Goal: Information Seeking & Learning: Learn about a topic

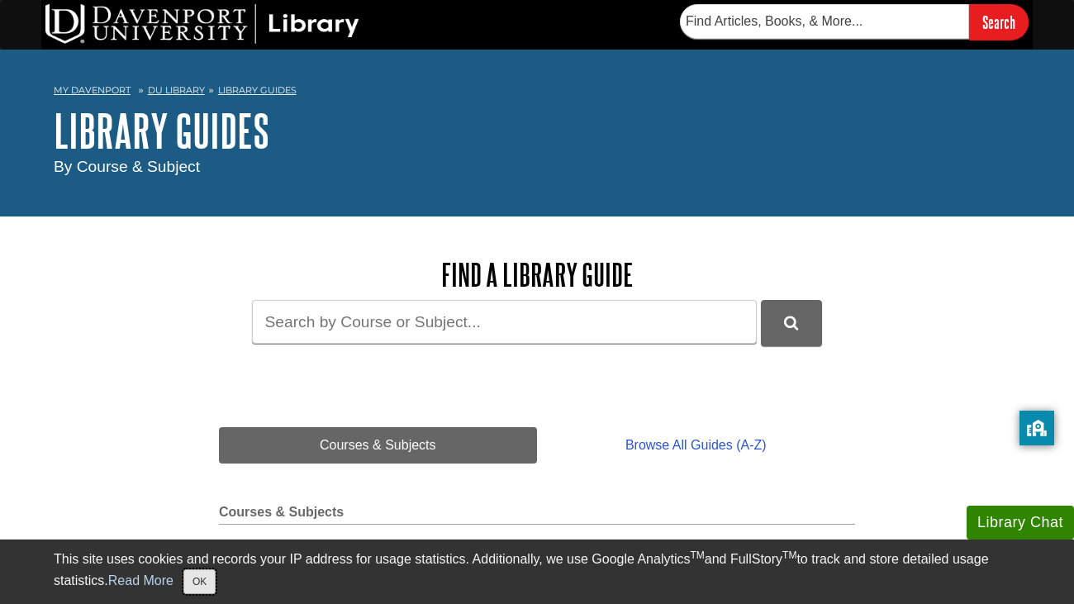
click at [197, 572] on button "OK" at bounding box center [199, 581] width 32 height 25
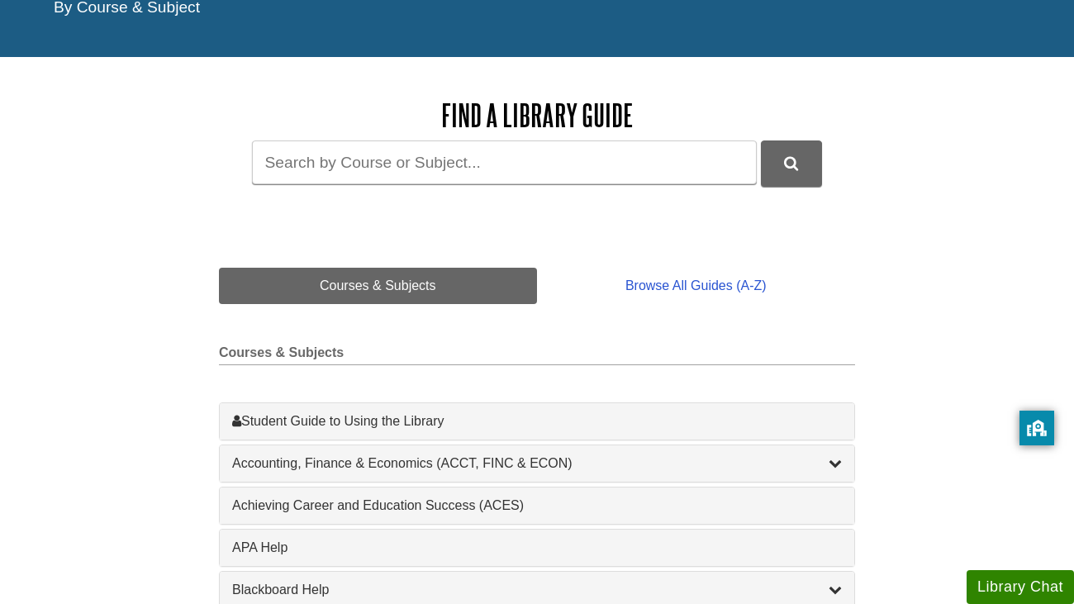
scroll to position [151, 0]
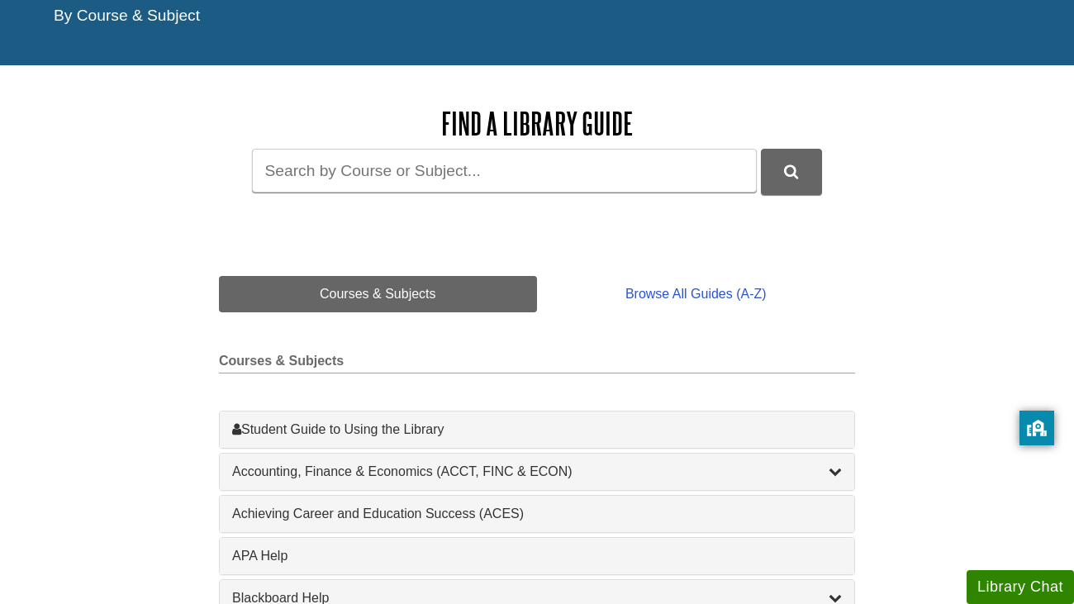
click at [248, 524] on div "1 Achieving Career and Education Success (ACES) , 1 guides" at bounding box center [537, 513] width 634 height 36
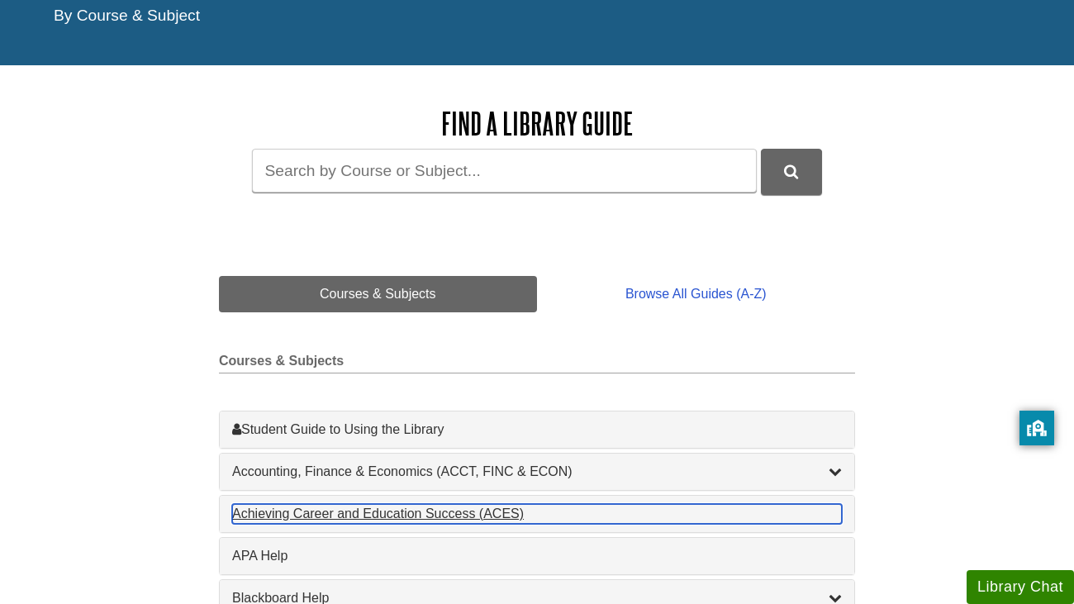
click at [249, 520] on div "Achieving Career and Education Success (ACES) , 1 guides" at bounding box center [536, 514] width 609 height 20
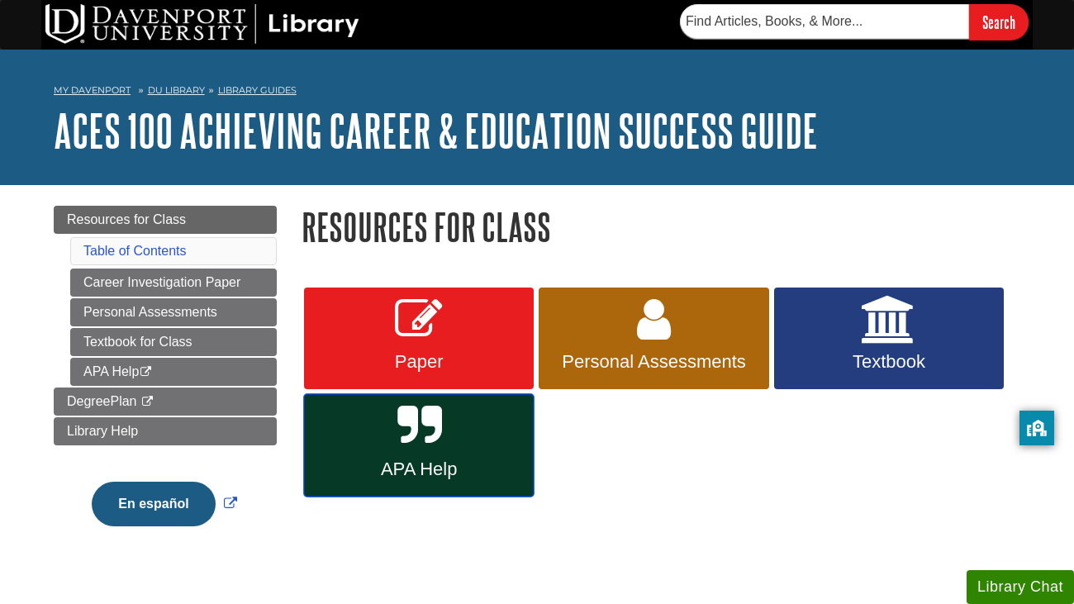
click at [392, 461] on span "APA Help" at bounding box center [418, 468] width 205 height 21
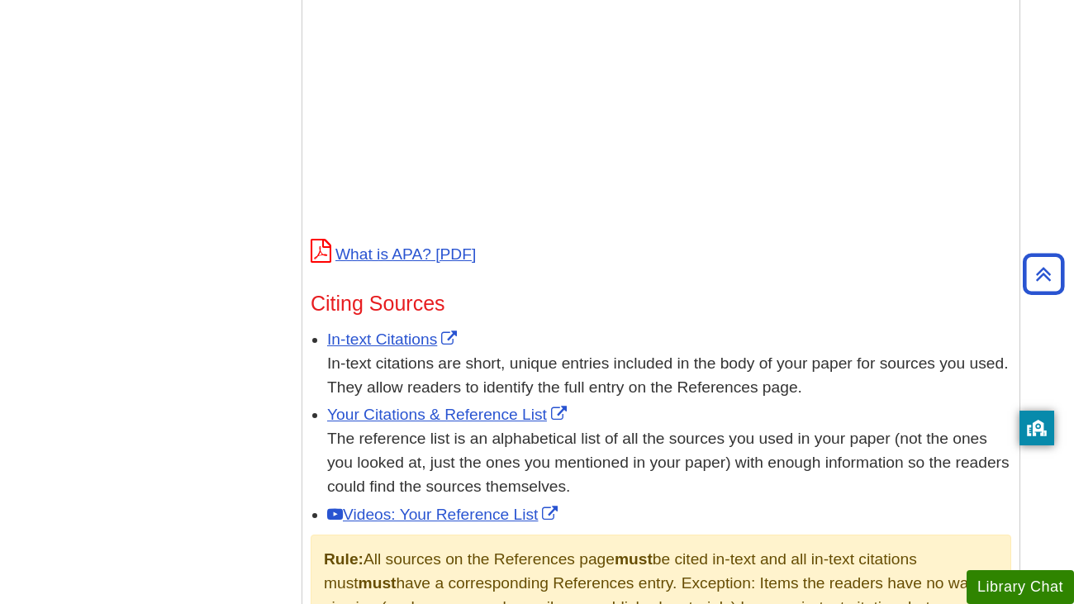
scroll to position [723, 0]
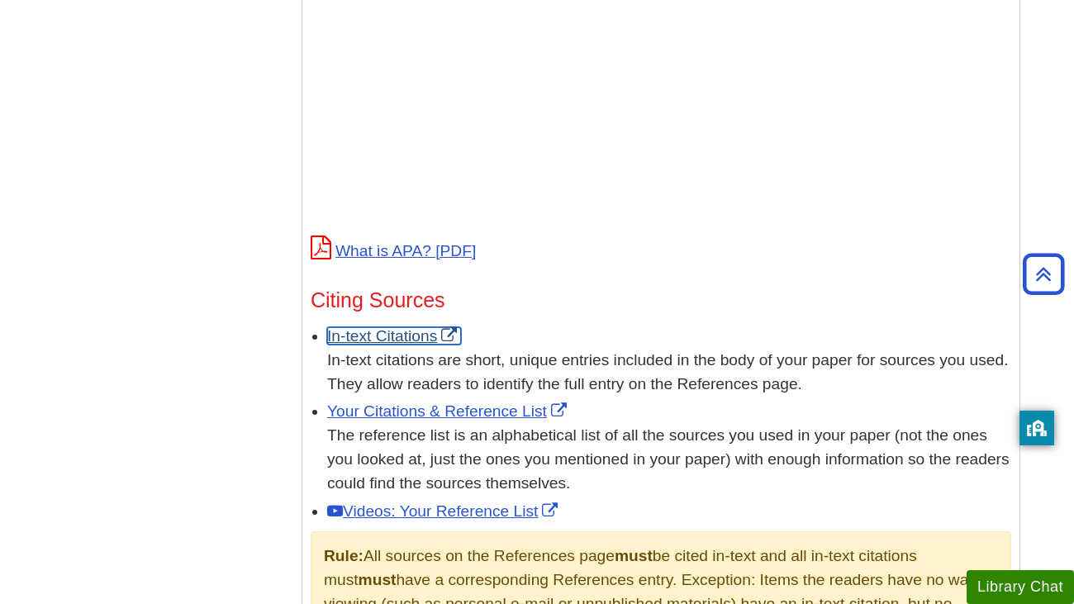
click at [405, 336] on link "In-text Citations" at bounding box center [394, 335] width 134 height 17
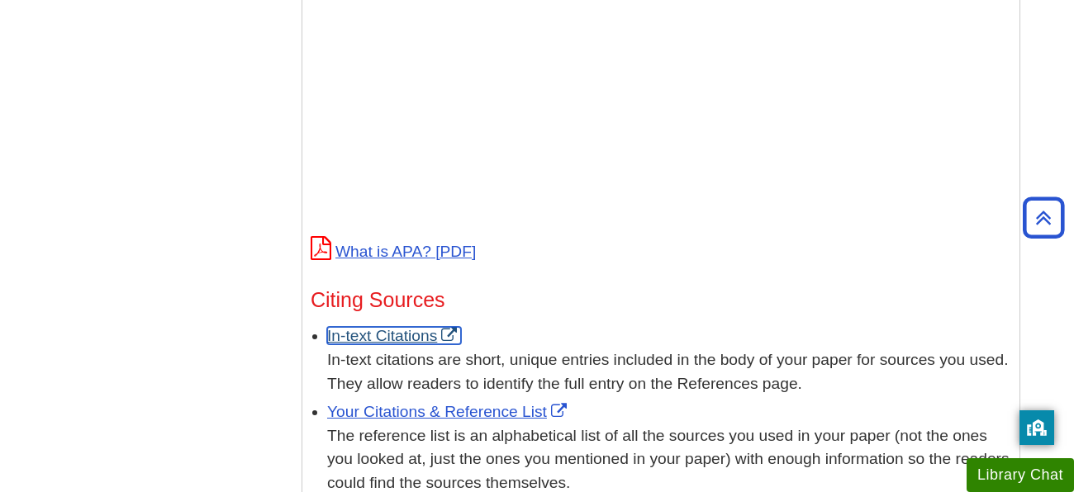
scroll to position [0, 0]
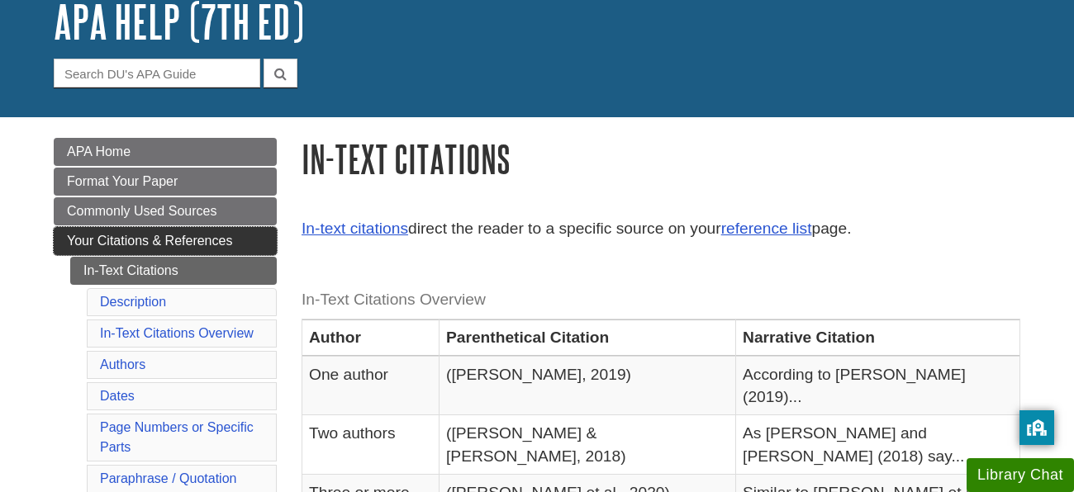
scroll to position [112, 0]
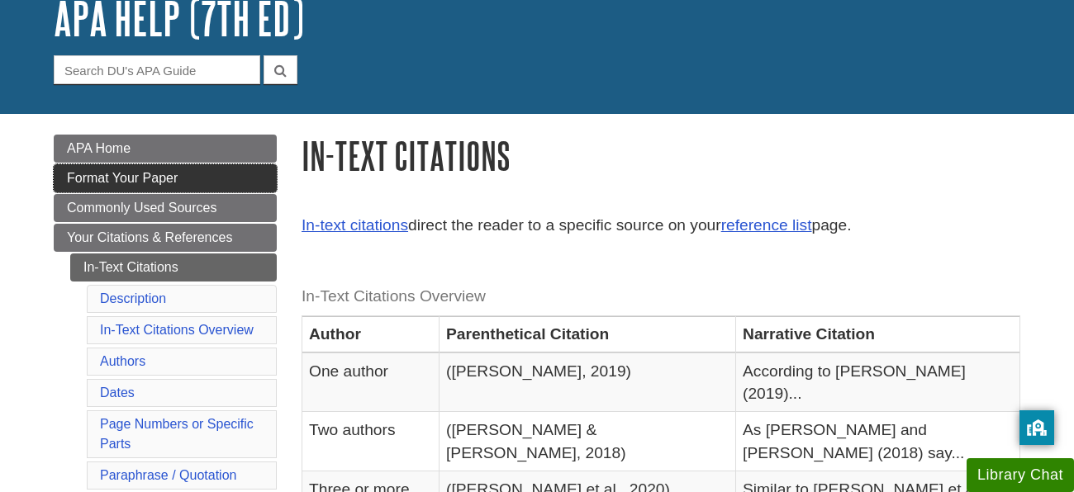
click at [198, 180] on link "Format Your Paper" at bounding box center [165, 178] width 223 height 28
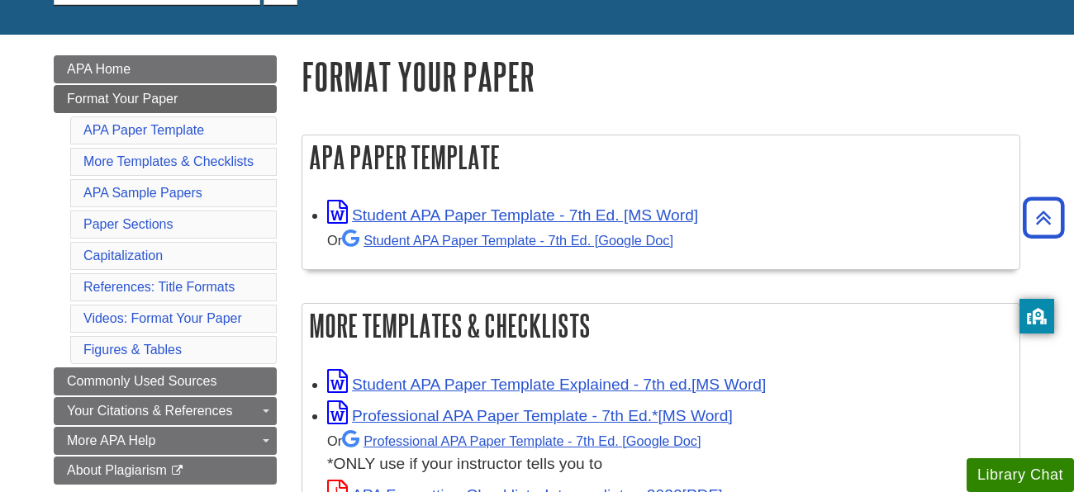
scroll to position [219, 0]
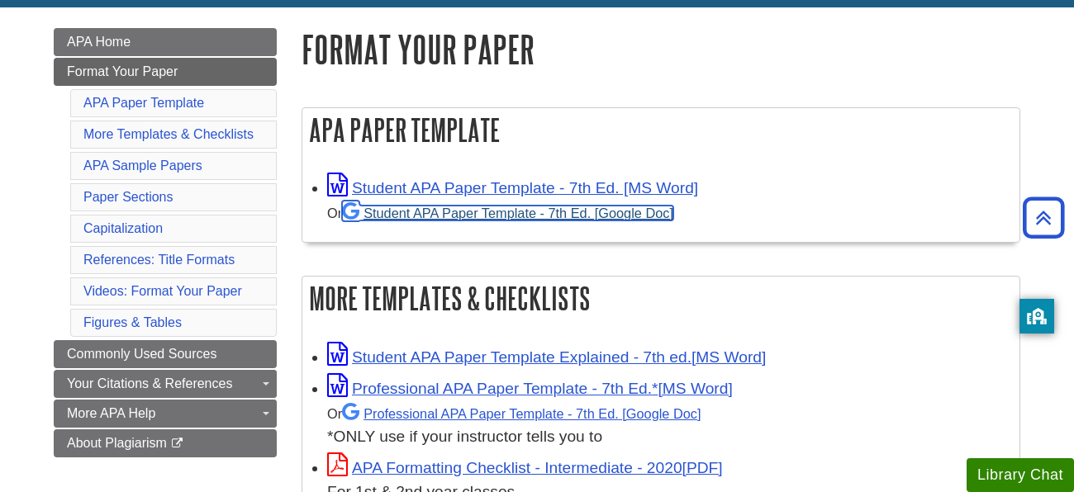
click at [554, 216] on link "Student APA Paper Template - 7th Ed. [Google Doc]" at bounding box center [507, 213] width 331 height 15
